Goal: Book appointment/travel/reservation

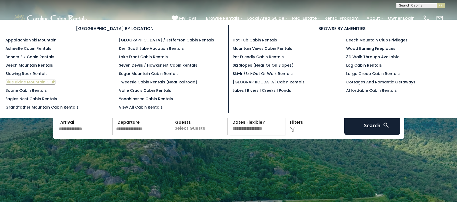
click at [42, 81] on link "Blue Ridge Mountain Club" at bounding box center [30, 81] width 50 height 5
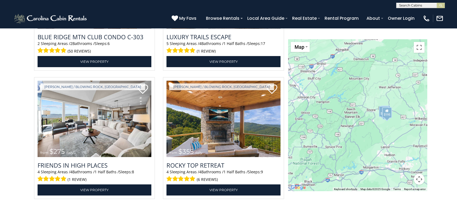
scroll to position [959, 0]
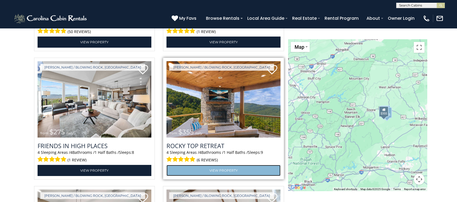
click at [228, 173] on link "View Property" at bounding box center [224, 170] width 114 height 11
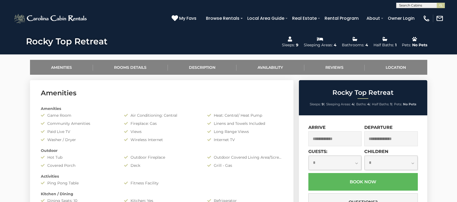
scroll to position [263, 0]
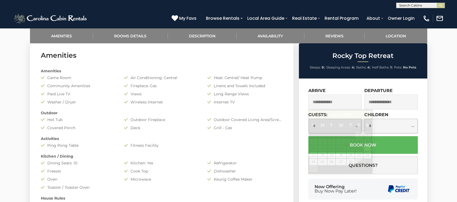
click at [350, 103] on input "text" at bounding box center [336, 101] width 54 height 15
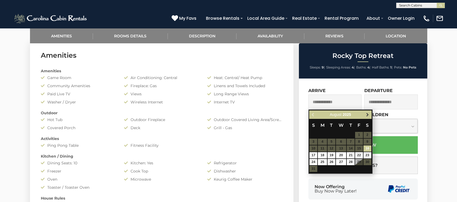
click at [370, 117] on link "Next" at bounding box center [368, 114] width 7 height 7
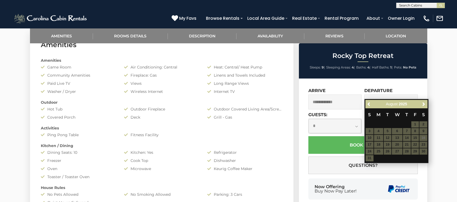
scroll to position [285, 0]
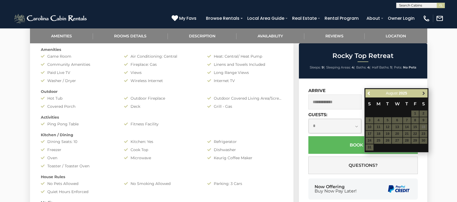
click at [423, 91] on span "Next" at bounding box center [424, 93] width 4 height 4
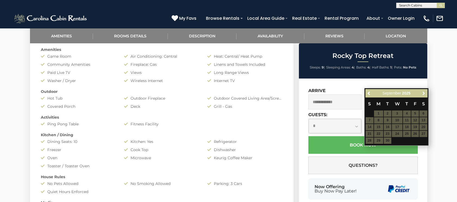
click at [423, 91] on span "Next" at bounding box center [424, 93] width 4 height 4
click at [370, 93] on span "Previous" at bounding box center [369, 93] width 4 height 4
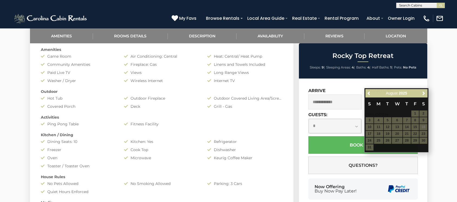
click at [351, 85] on div "**********" at bounding box center [363, 148] width 128 height 141
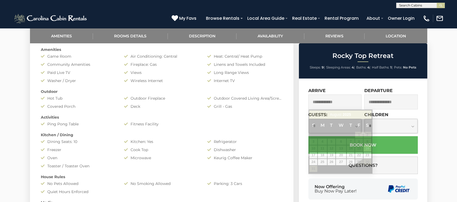
click at [333, 103] on input "text" at bounding box center [336, 101] width 54 height 15
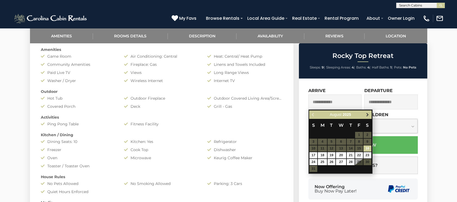
click at [368, 116] on span "Next" at bounding box center [368, 115] width 4 height 4
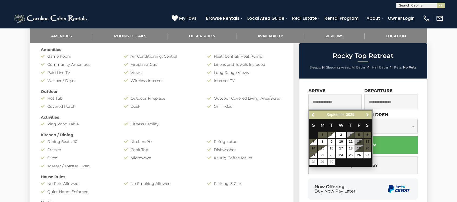
click at [368, 116] on span "Next" at bounding box center [368, 115] width 4 height 4
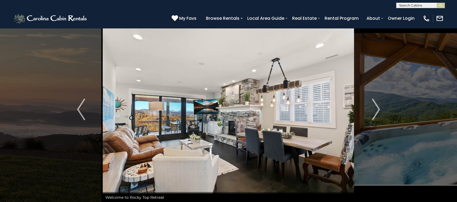
scroll to position [0, 0]
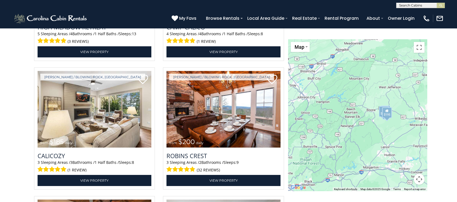
scroll to position [704, 0]
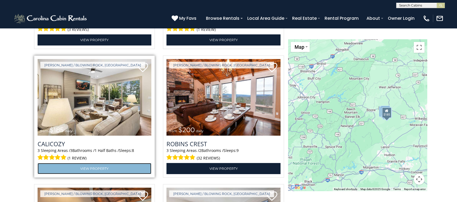
click at [93, 167] on link "View Property" at bounding box center [95, 168] width 114 height 11
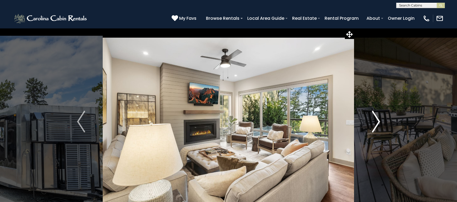
click at [380, 122] on img "Next" at bounding box center [376, 122] width 8 height 22
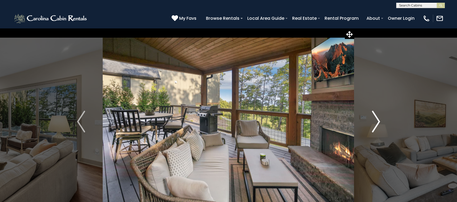
click at [380, 122] on img "Next" at bounding box center [376, 122] width 8 height 22
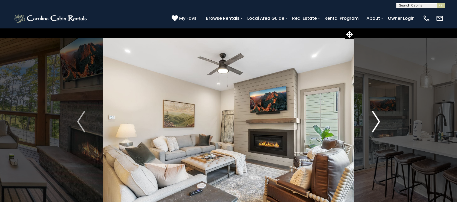
click at [380, 122] on img "Next" at bounding box center [376, 122] width 8 height 22
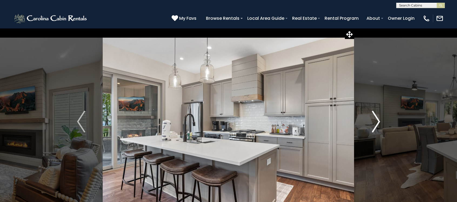
click at [380, 122] on img "Next" at bounding box center [376, 122] width 8 height 22
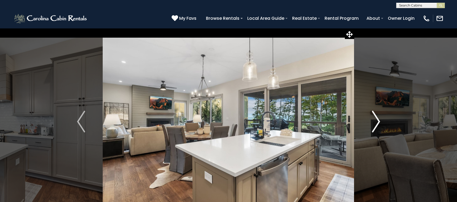
click at [380, 122] on img "Next" at bounding box center [376, 122] width 8 height 22
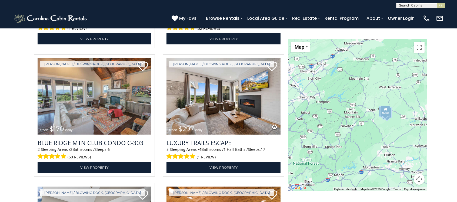
scroll to position [836, 0]
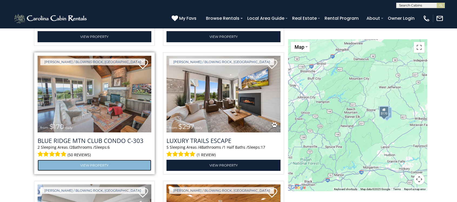
click at [100, 167] on link "View Property" at bounding box center [95, 165] width 114 height 11
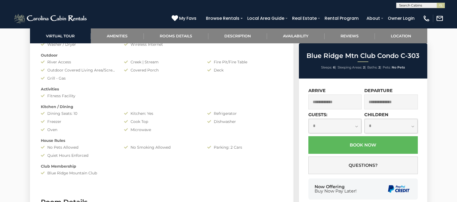
scroll to position [472, 0]
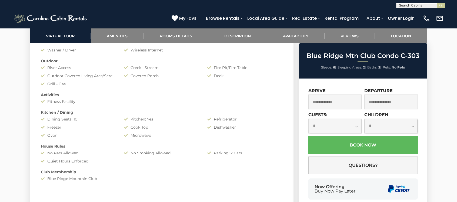
click at [348, 101] on input "text" at bounding box center [336, 101] width 54 height 15
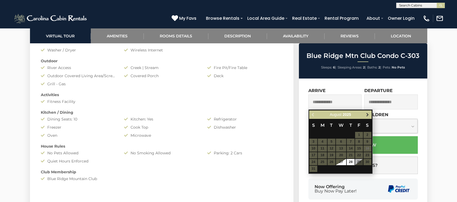
click at [368, 116] on span "Next" at bounding box center [368, 115] width 4 height 4
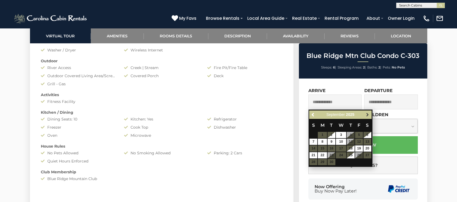
click at [367, 113] on span "Next" at bounding box center [368, 115] width 4 height 4
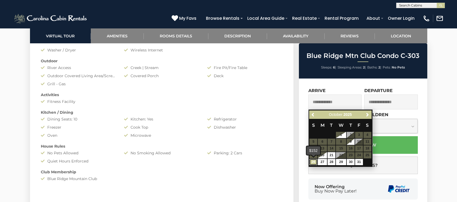
click at [317, 164] on link "26" at bounding box center [314, 162] width 8 height 6
type input "**********"
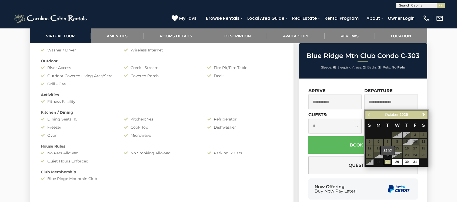
click at [387, 164] on link "28" at bounding box center [388, 162] width 8 height 6
type input "**********"
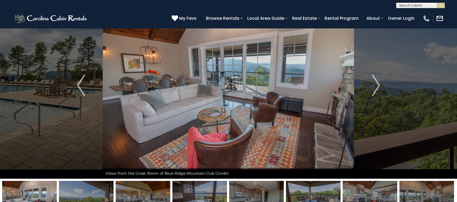
scroll to position [31, 0]
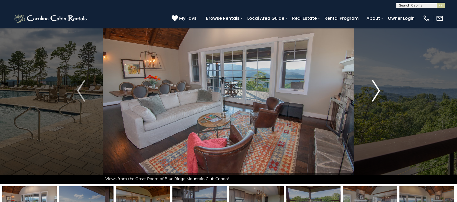
click at [378, 95] on img "Next" at bounding box center [376, 91] width 8 height 22
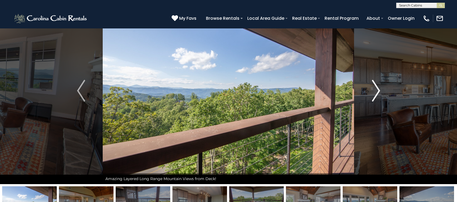
click at [377, 95] on img "Next" at bounding box center [376, 91] width 8 height 22
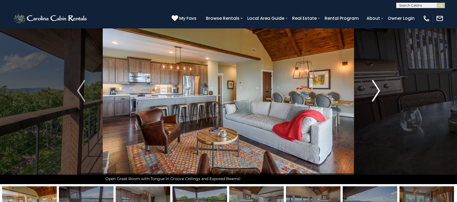
click at [377, 95] on img "Next" at bounding box center [376, 91] width 8 height 22
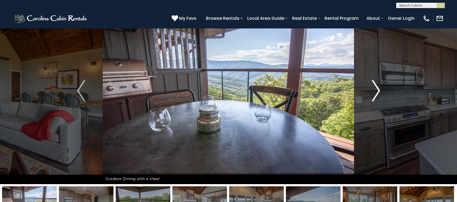
click at [377, 95] on img "Next" at bounding box center [376, 91] width 8 height 22
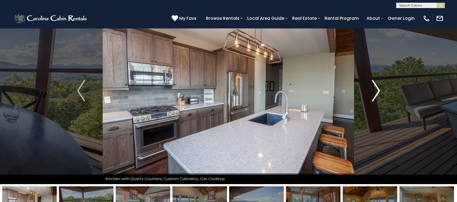
click at [377, 95] on img "Next" at bounding box center [376, 91] width 8 height 22
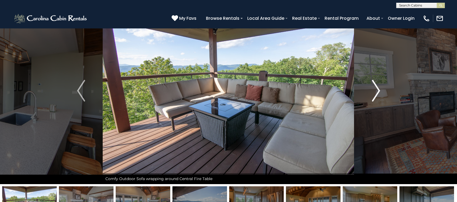
click at [377, 95] on img "Next" at bounding box center [376, 91] width 8 height 22
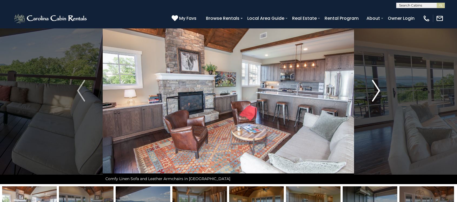
click at [377, 95] on img "Next" at bounding box center [376, 91] width 8 height 22
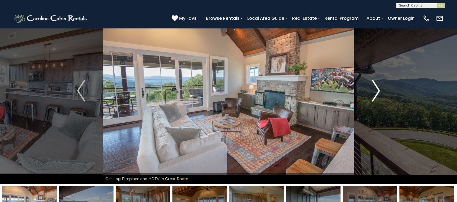
click at [377, 95] on img "Next" at bounding box center [376, 91] width 8 height 22
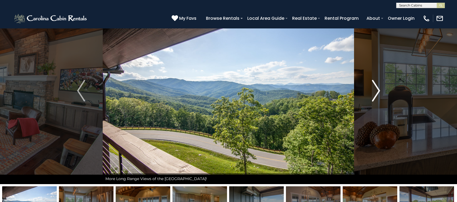
click at [377, 95] on img "Next" at bounding box center [376, 91] width 8 height 22
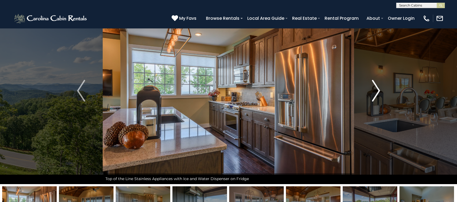
click at [377, 95] on img "Next" at bounding box center [376, 91] width 8 height 22
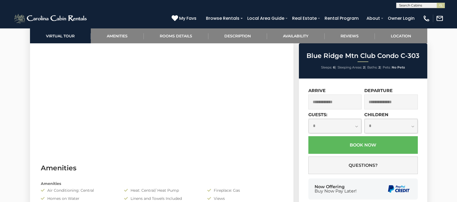
scroll to position [327, 0]
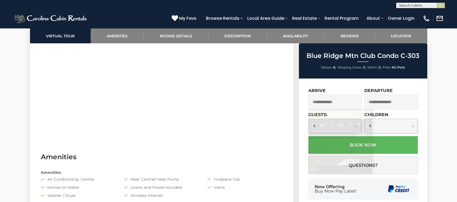
click at [355, 98] on input "text" at bounding box center [336, 101] width 54 height 15
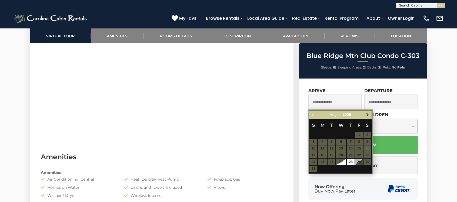
click at [369, 116] on span "Next" at bounding box center [368, 115] width 4 height 4
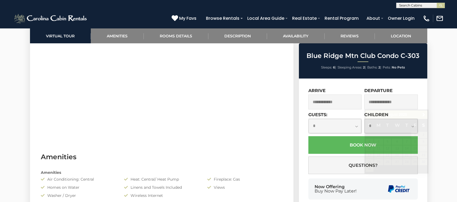
scroll to position [350, 0]
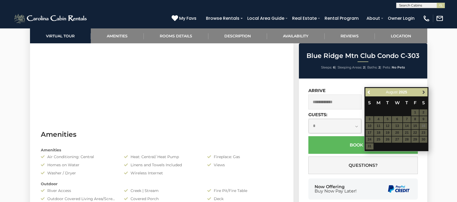
click at [424, 91] on span "Next" at bounding box center [424, 92] width 4 height 4
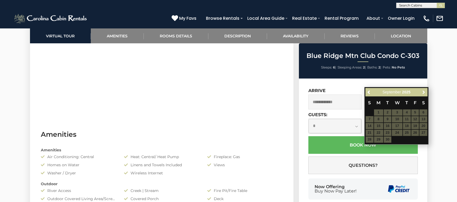
click at [424, 91] on span "Next" at bounding box center [424, 92] width 4 height 4
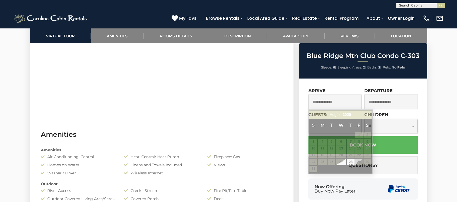
click at [342, 103] on input "text" at bounding box center [336, 101] width 54 height 15
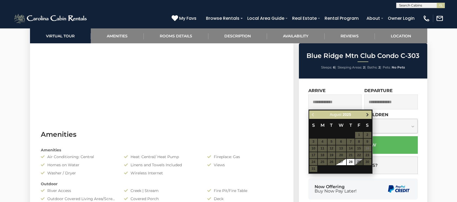
click at [368, 115] on span "Next" at bounding box center [368, 115] width 4 height 4
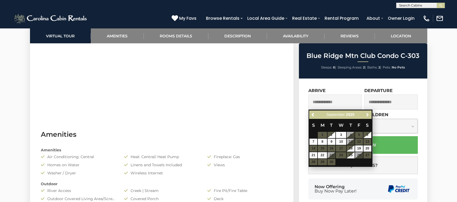
click at [368, 115] on span "Next" at bounding box center [368, 115] width 4 height 4
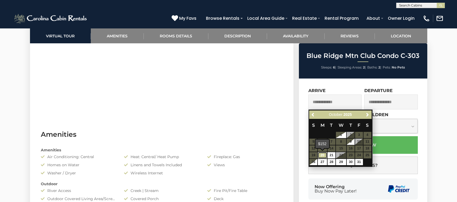
click at [324, 156] on link "20" at bounding box center [322, 155] width 9 height 6
type input "**********"
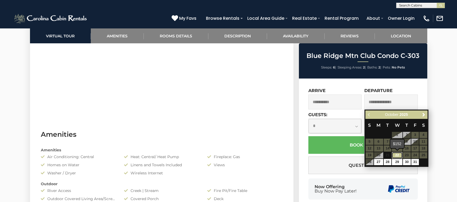
click at [397, 156] on link "22" at bounding box center [397, 155] width 10 height 6
type input "**********"
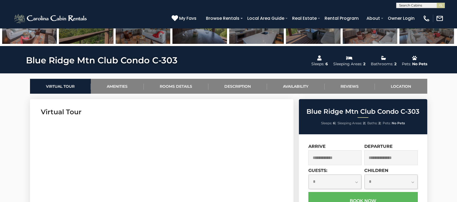
scroll to position [266, 0]
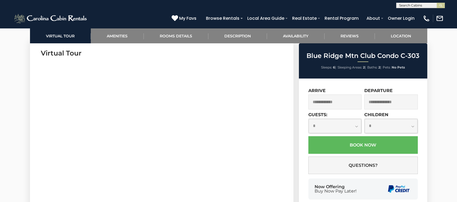
click at [338, 101] on input "text" at bounding box center [336, 101] width 54 height 15
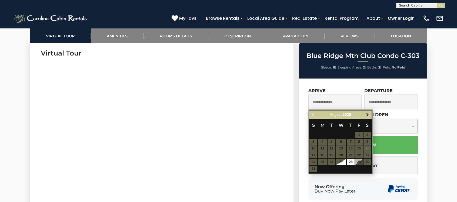
click at [367, 113] on span "Next" at bounding box center [368, 115] width 4 height 4
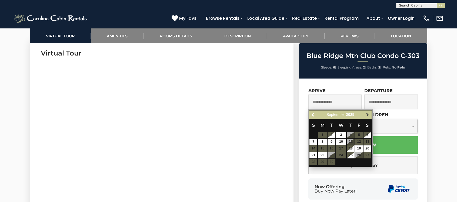
click at [367, 113] on span "Next" at bounding box center [368, 115] width 4 height 4
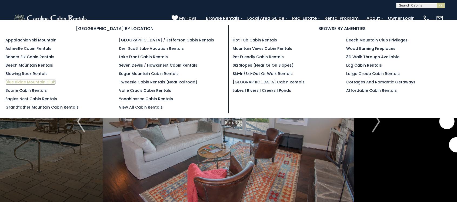
click at [34, 81] on link "Blue Ridge Mountain Club" at bounding box center [30, 81] width 50 height 5
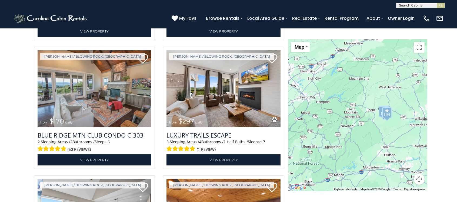
scroll to position [839, 0]
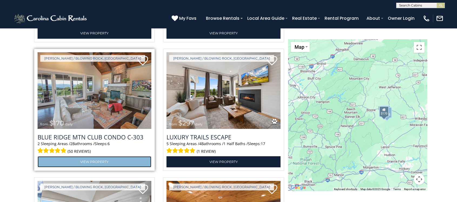
click at [94, 162] on link "View Property" at bounding box center [95, 161] width 114 height 11
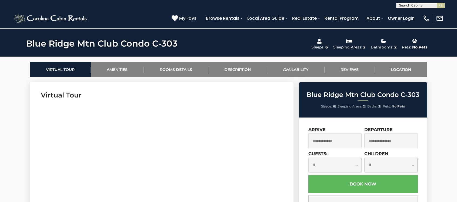
scroll to position [252, 0]
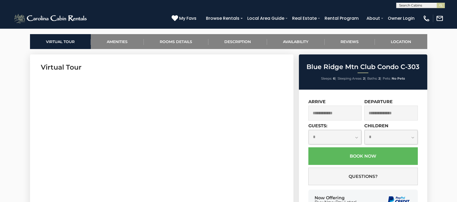
click at [334, 117] on input "text" at bounding box center [336, 113] width 54 height 15
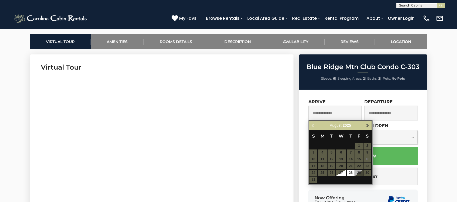
click at [370, 126] on span "Next" at bounding box center [368, 125] width 4 height 4
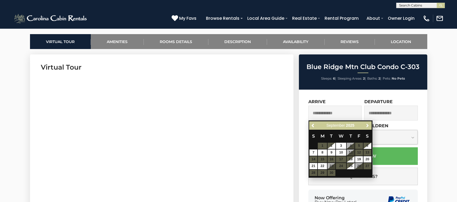
click at [370, 126] on span "Next" at bounding box center [368, 125] width 4 height 4
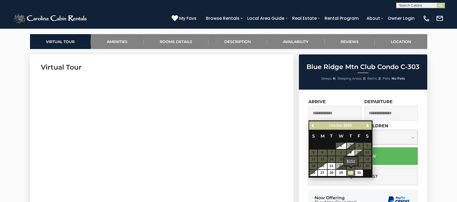
click at [353, 173] on link "30" at bounding box center [351, 173] width 8 height 6
type input "**********"
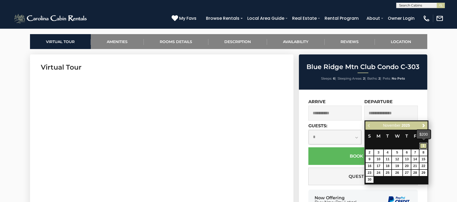
click at [425, 146] on link "1" at bounding box center [424, 146] width 8 height 6
type input "**********"
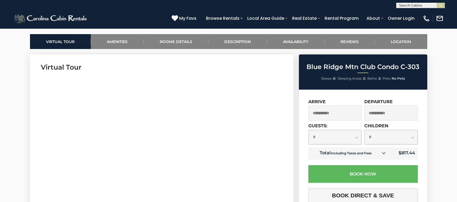
click at [345, 113] on input "**********" at bounding box center [336, 113] width 54 height 15
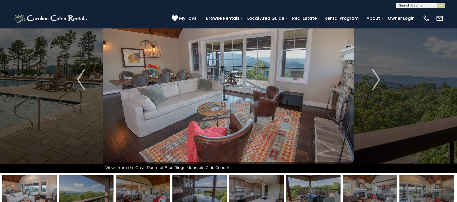
scroll to position [0, 0]
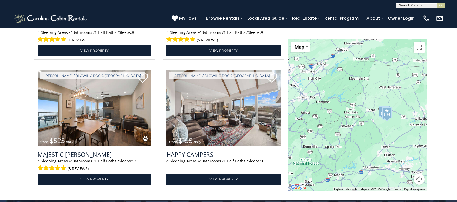
scroll to position [1089, 0]
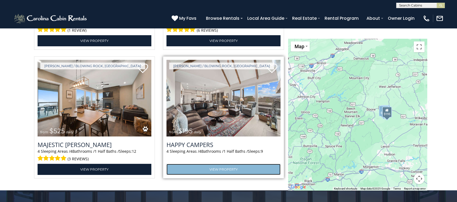
click at [236, 170] on link "View Property" at bounding box center [224, 169] width 114 height 11
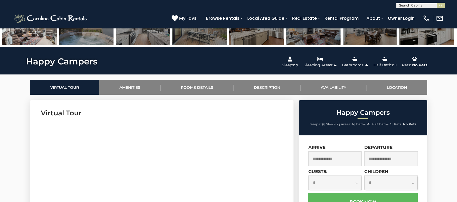
scroll to position [275, 0]
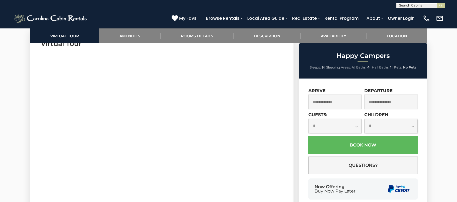
click at [351, 103] on input "text" at bounding box center [336, 101] width 54 height 15
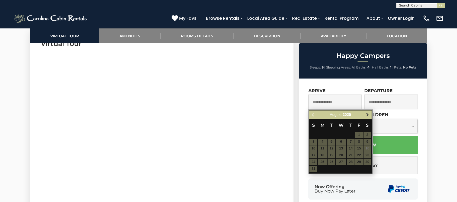
click at [367, 115] on span "Next" at bounding box center [368, 115] width 4 height 4
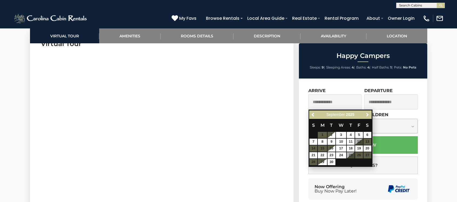
click at [367, 115] on span "Next" at bounding box center [368, 115] width 4 height 4
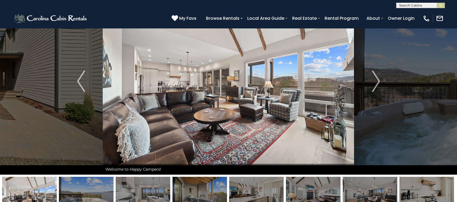
scroll to position [36, 0]
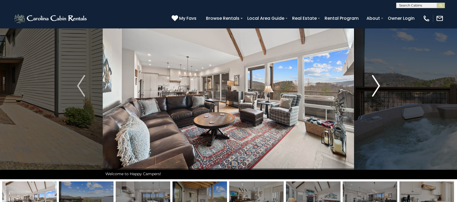
click at [377, 80] on img "Next" at bounding box center [376, 86] width 8 height 22
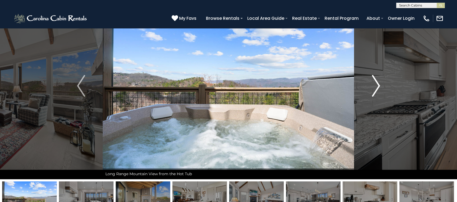
click at [377, 80] on img "Next" at bounding box center [376, 86] width 8 height 22
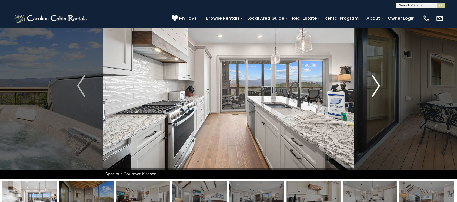
click at [377, 80] on img "Next" at bounding box center [376, 86] width 8 height 22
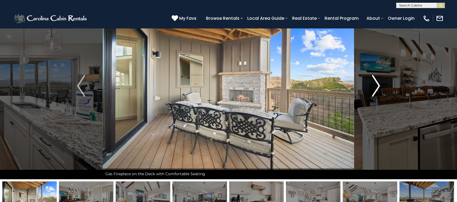
click at [377, 80] on img "Next" at bounding box center [376, 86] width 8 height 22
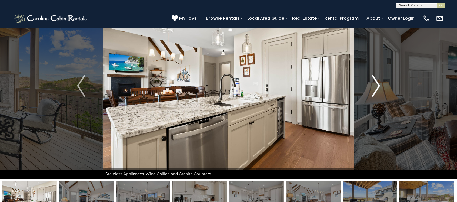
click at [377, 80] on img "Next" at bounding box center [376, 86] width 8 height 22
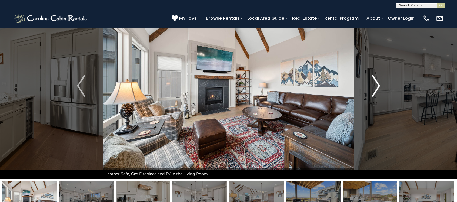
click at [377, 80] on img "Next" at bounding box center [376, 86] width 8 height 22
